Goal: Information Seeking & Learning: Find specific fact

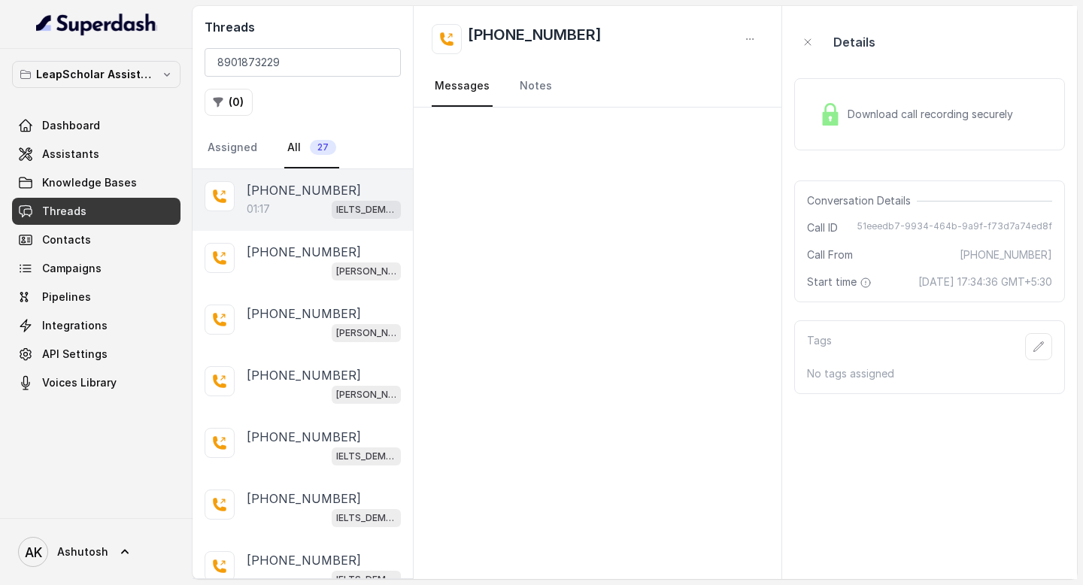
click at [282, 186] on p "[PHONE_NUMBER]" at bounding box center [304, 190] width 114 height 18
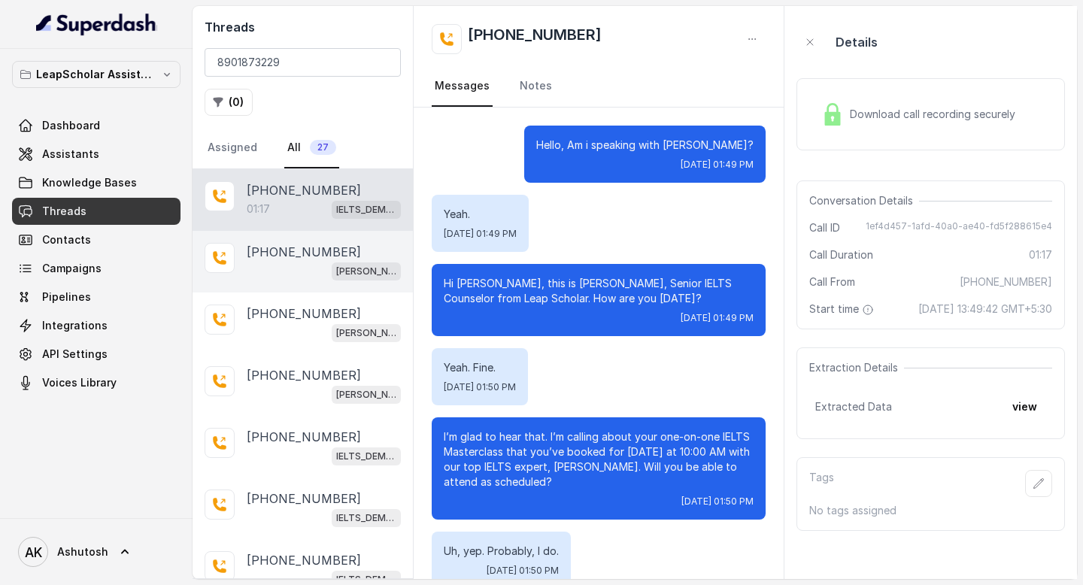
click at [293, 250] on p "[PHONE_NUMBER]" at bounding box center [304, 252] width 114 height 18
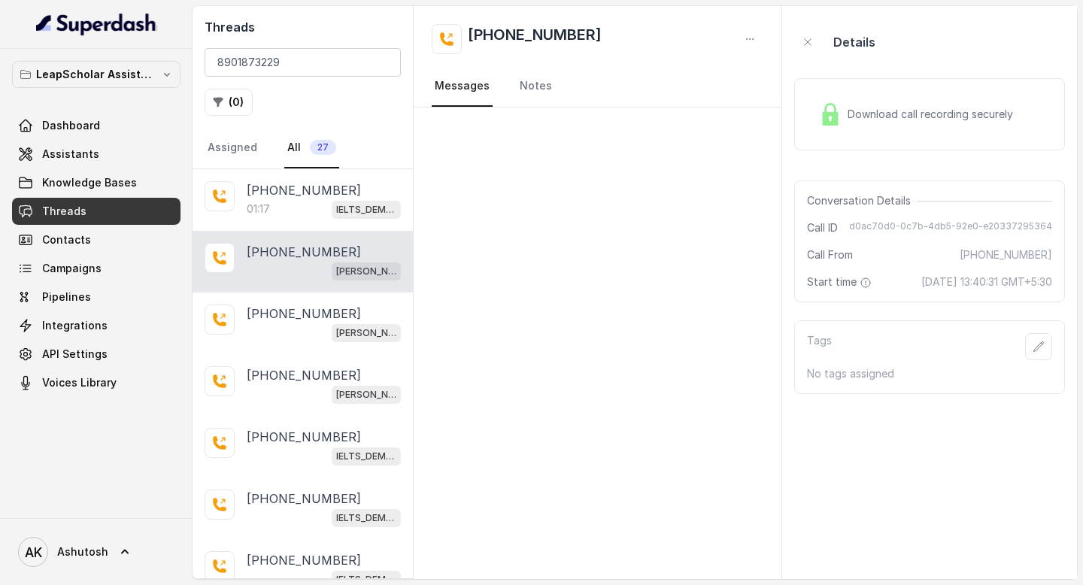
click at [694, 235] on div at bounding box center [598, 344] width 368 height 472
click at [293, 67] on input "8901873229" at bounding box center [303, 62] width 196 height 29
paste input "9b79a173-cae4-430f-b076-a223fdfedfe3"
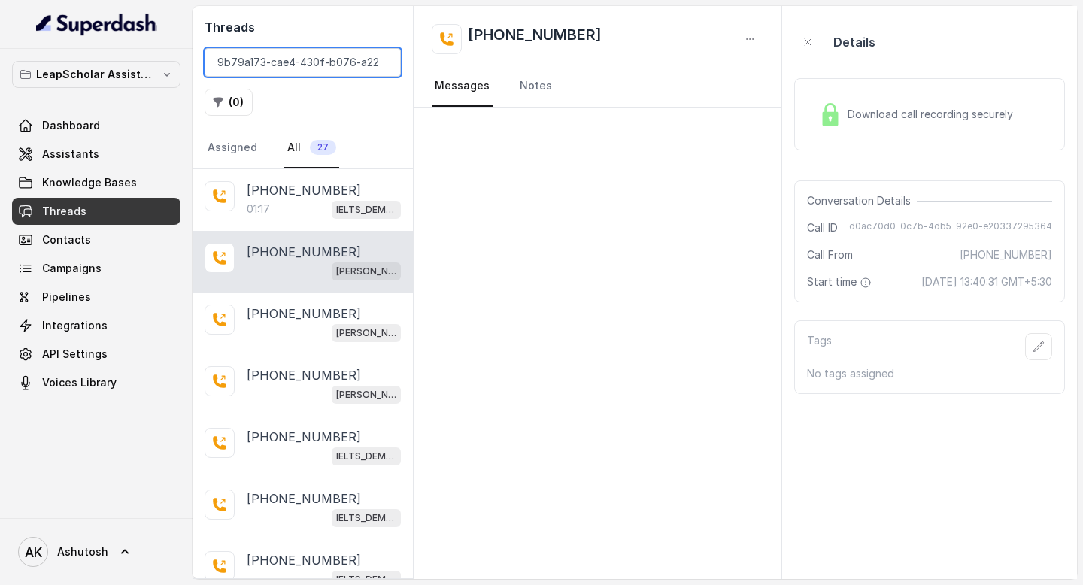
scroll to position [0, 47]
type input "9b79a173-cae4-430f-b076-a223fdfedfe3"
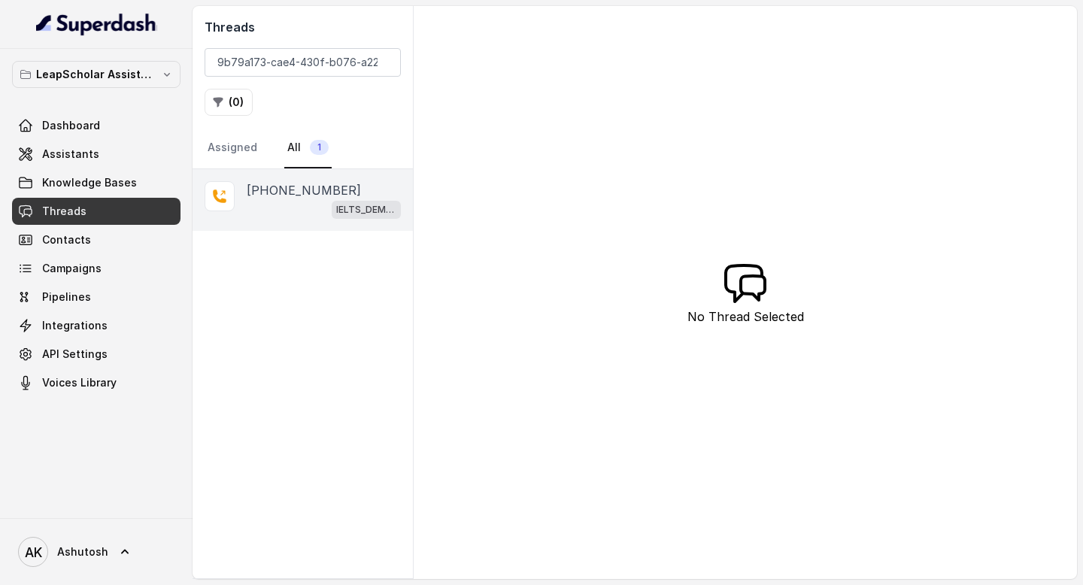
click at [270, 191] on p "[PHONE_NUMBER]" at bounding box center [304, 190] width 114 height 18
